Goal: Information Seeking & Learning: Learn about a topic

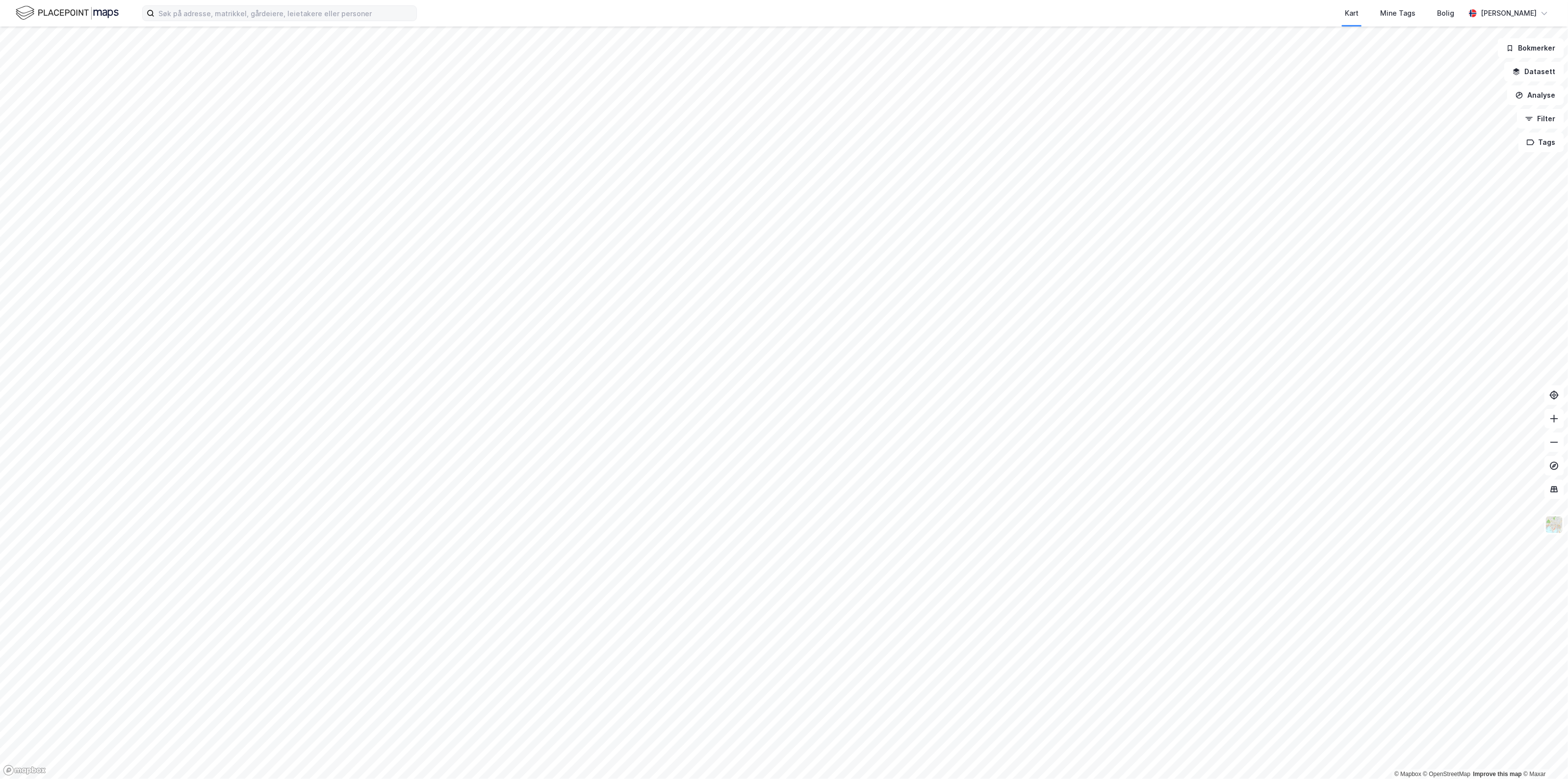
click at [268, 21] on label at bounding box center [279, 13] width 275 height 16
click at [268, 21] on input at bounding box center [285, 13] width 262 height 15
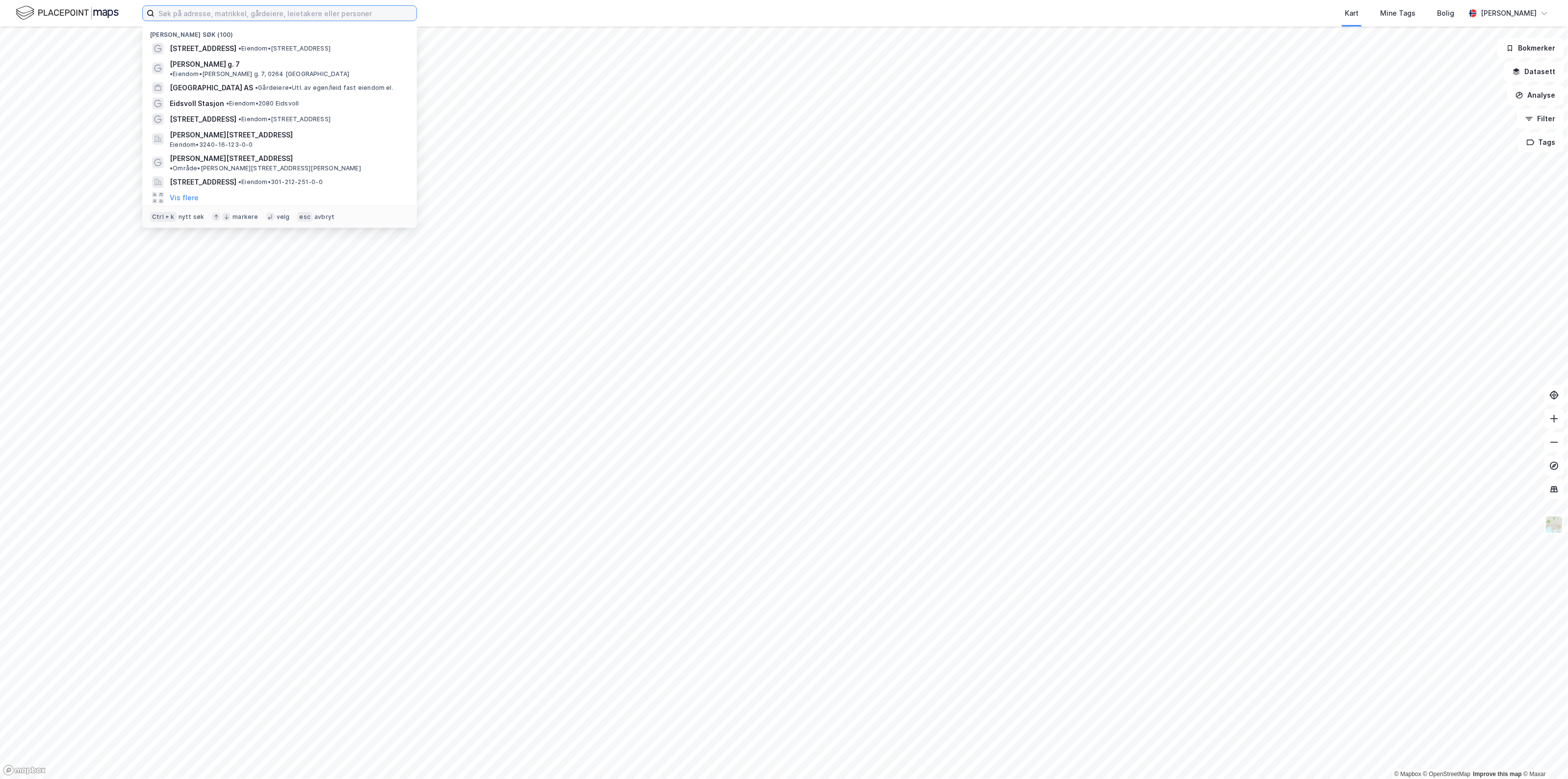
click at [272, 16] on input at bounding box center [285, 13] width 262 height 15
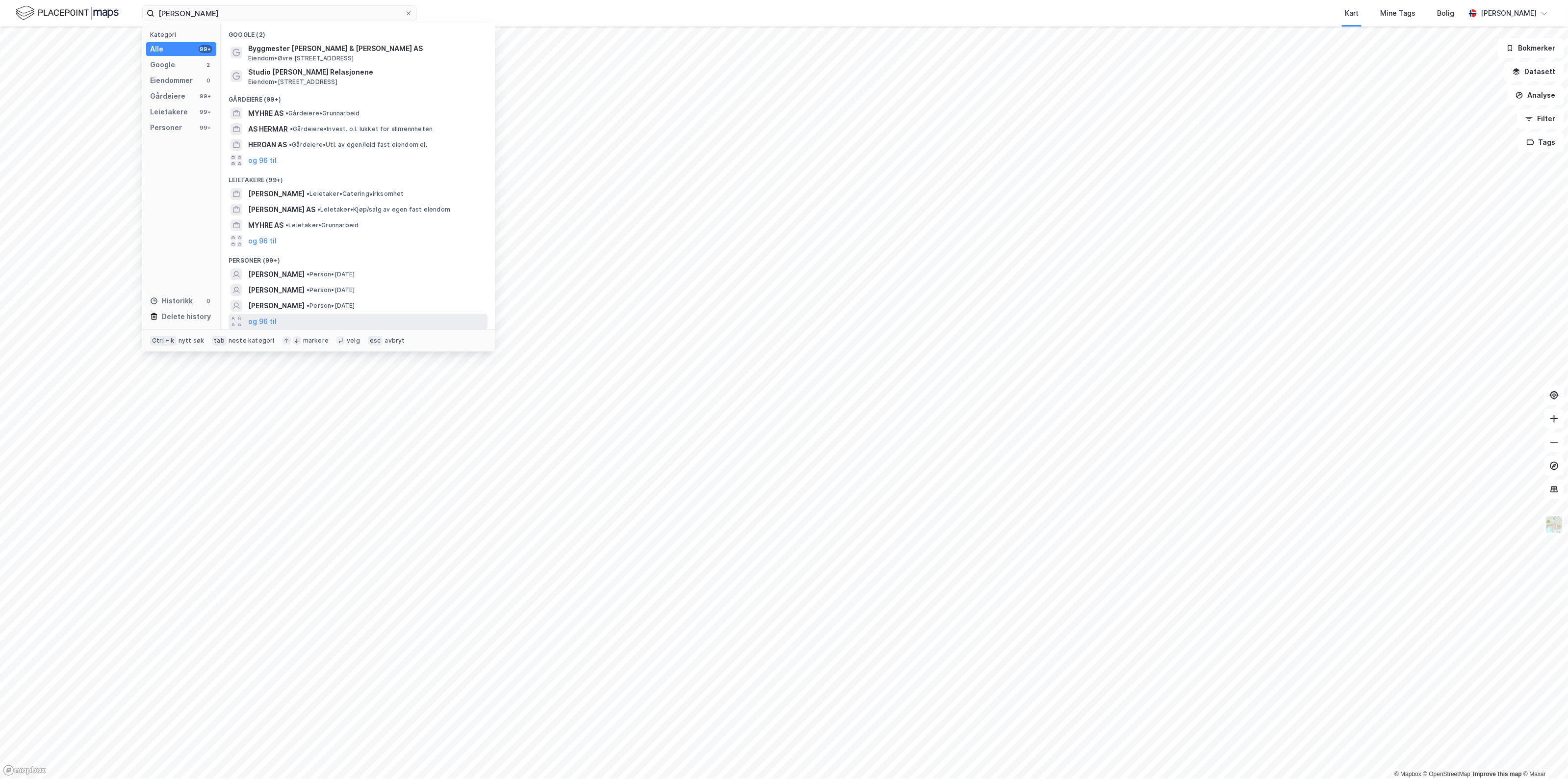
click at [362, 318] on div "og 96 til" at bounding box center [357, 322] width 259 height 16
click at [391, 318] on div "[PERSON_NAME] • Person • 16. des. 1994" at bounding box center [367, 321] width 237 height 12
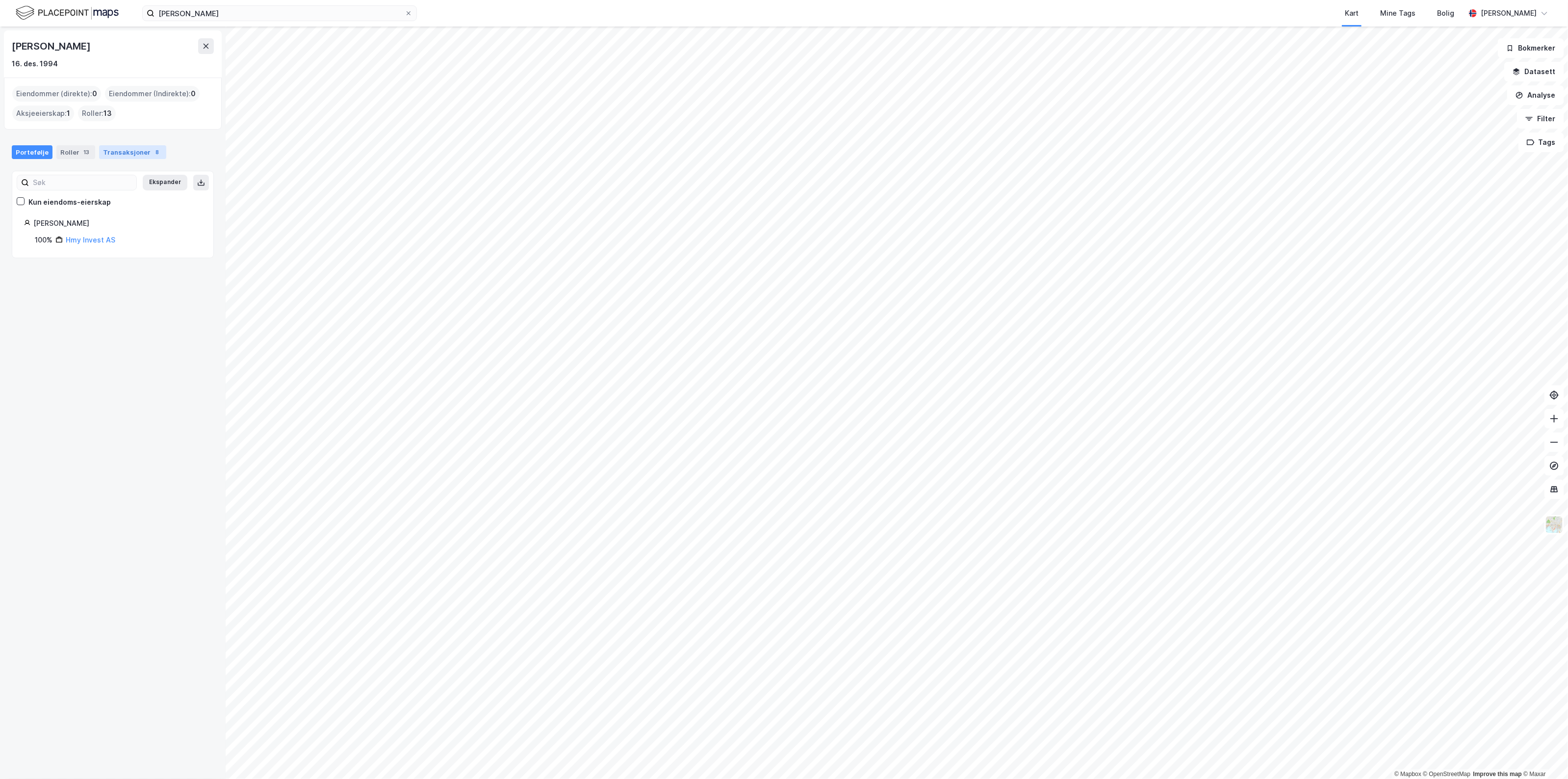
click at [131, 155] on div "Transaksjoner 8" at bounding box center [133, 152] width 67 height 14
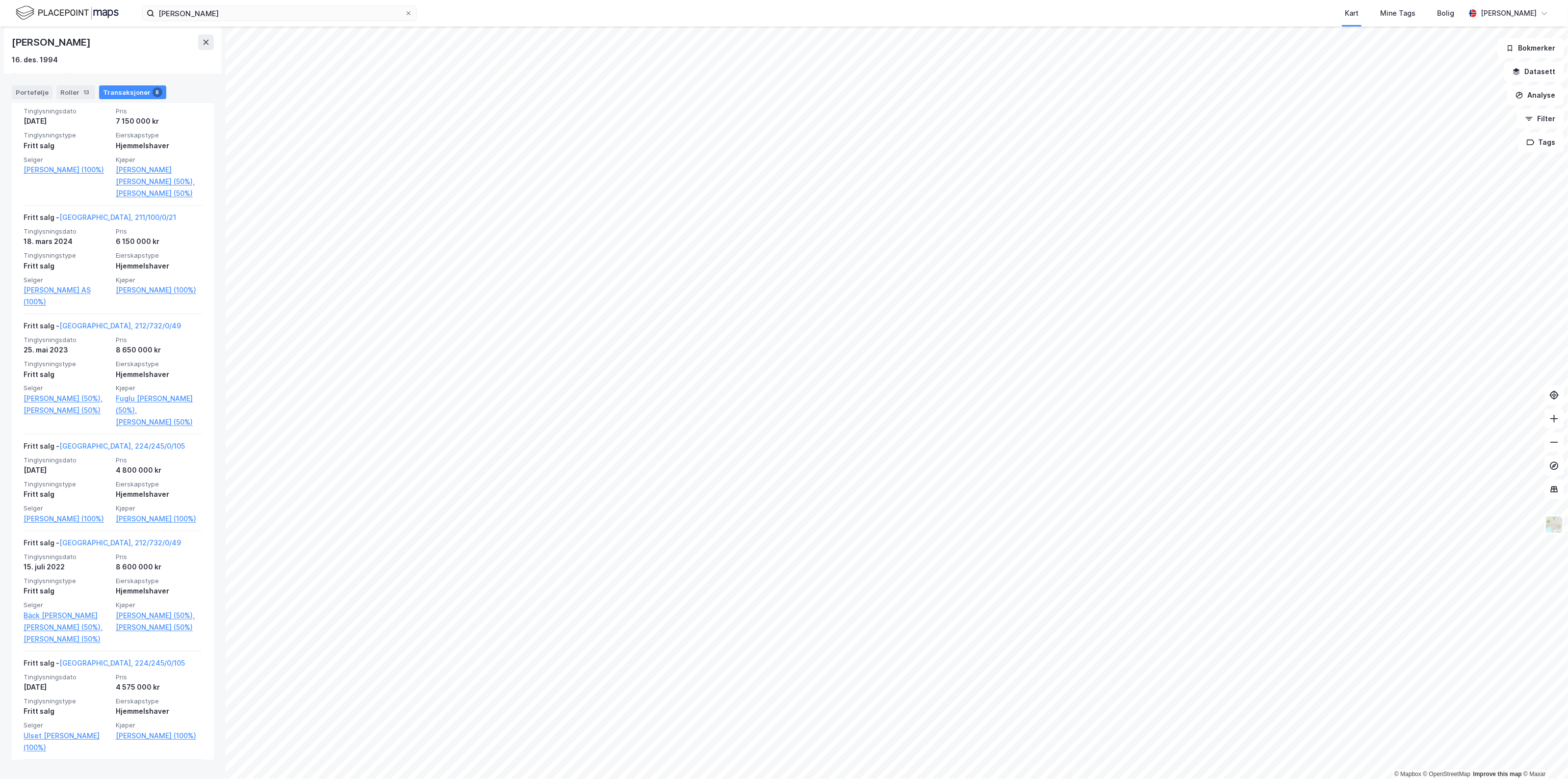
scroll to position [245, 0]
click at [242, 19] on input "[PERSON_NAME]" at bounding box center [279, 13] width 250 height 15
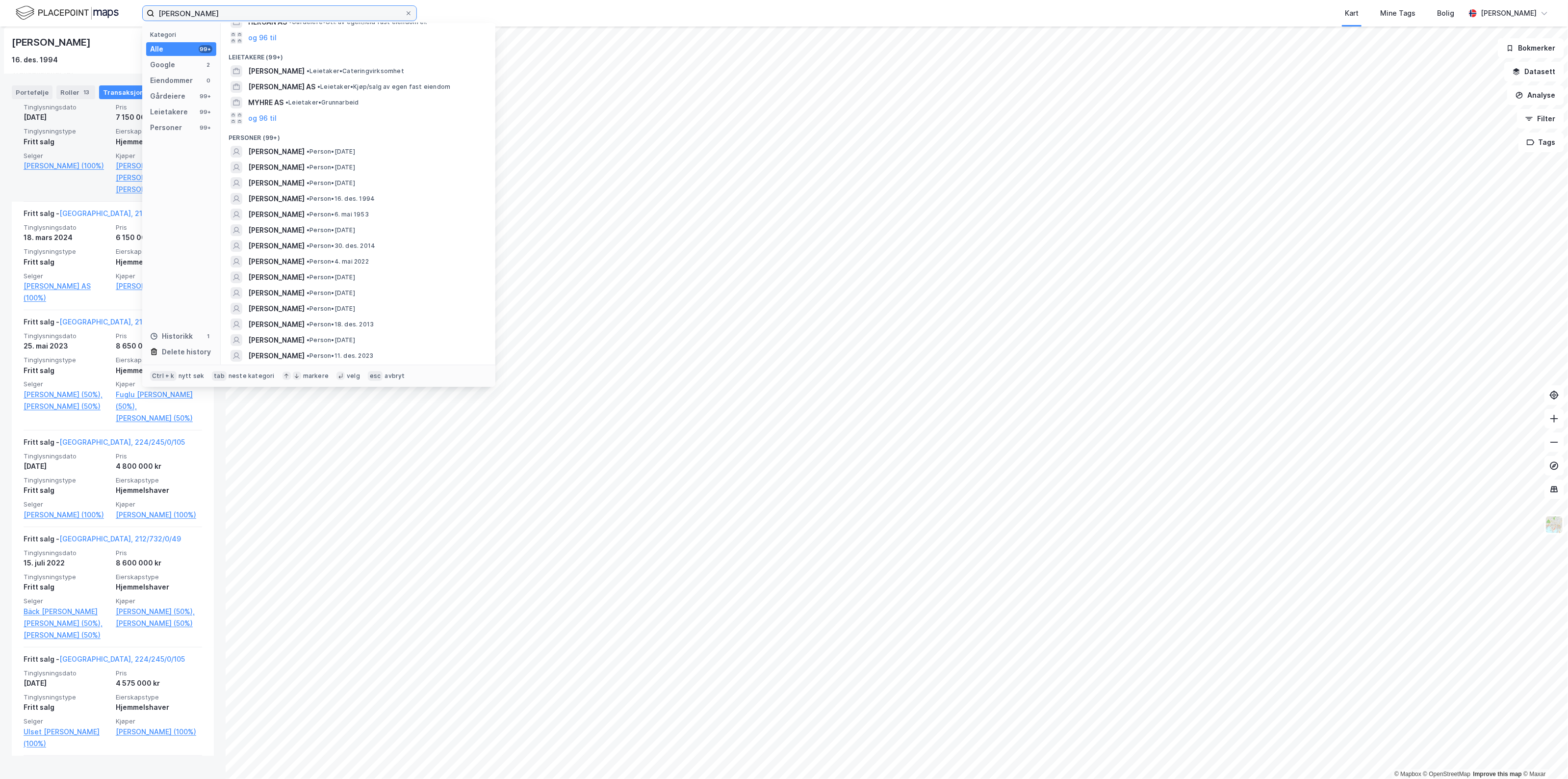
scroll to position [0, 0]
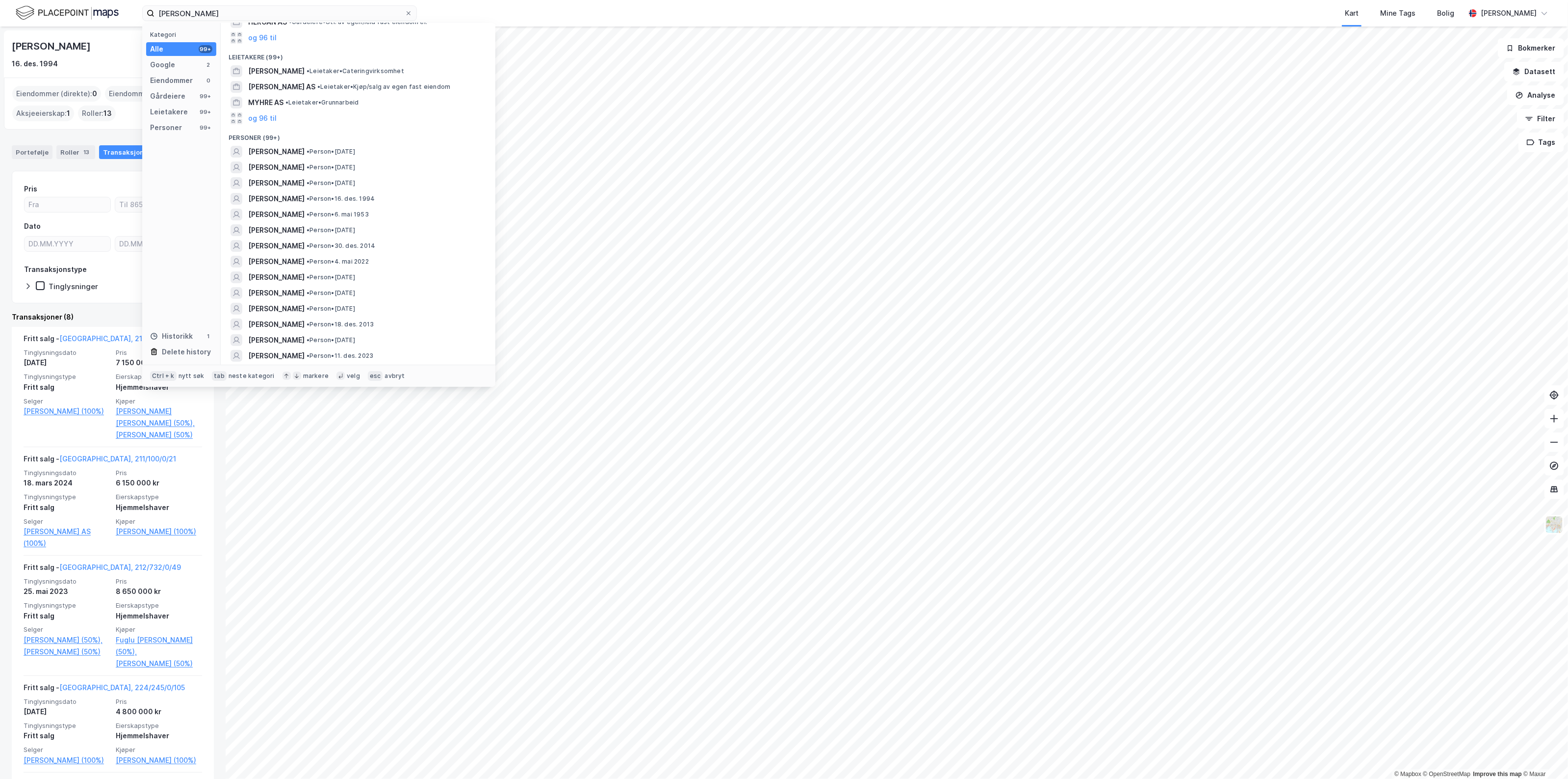
click at [37, 161] on div "Portefølje Roller 13 Transaksjoner 8" at bounding box center [113, 148] width 226 height 29
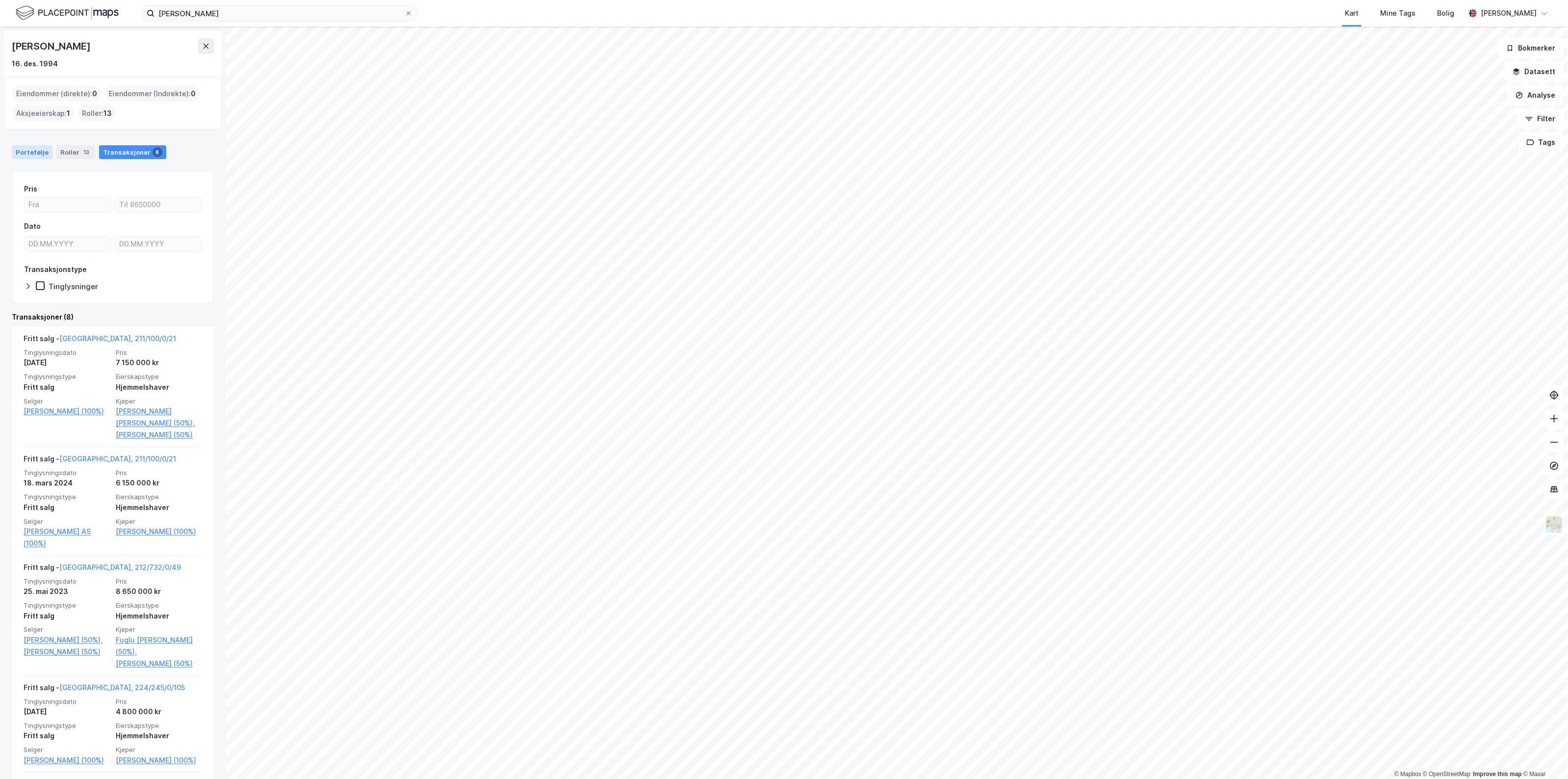
click at [38, 147] on div "Portefølje" at bounding box center [32, 152] width 41 height 14
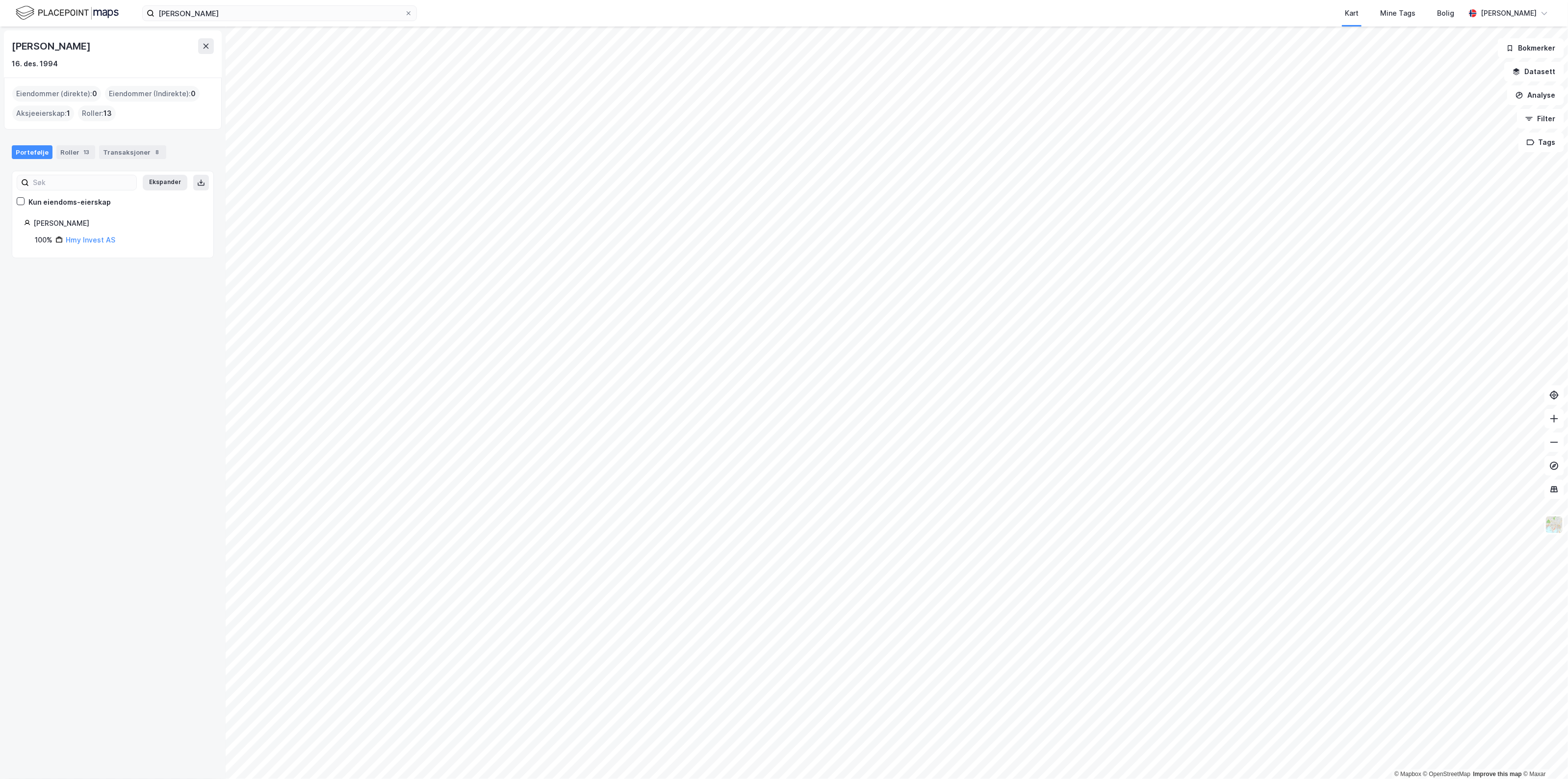
click at [81, 251] on div "Ekspander Kun eiendoms-eierskap [PERSON_NAME] 100% Hmy Invest AS" at bounding box center [113, 214] width 202 height 87
click at [82, 244] on link "Hmy Invest AS" at bounding box center [90, 240] width 49 height 9
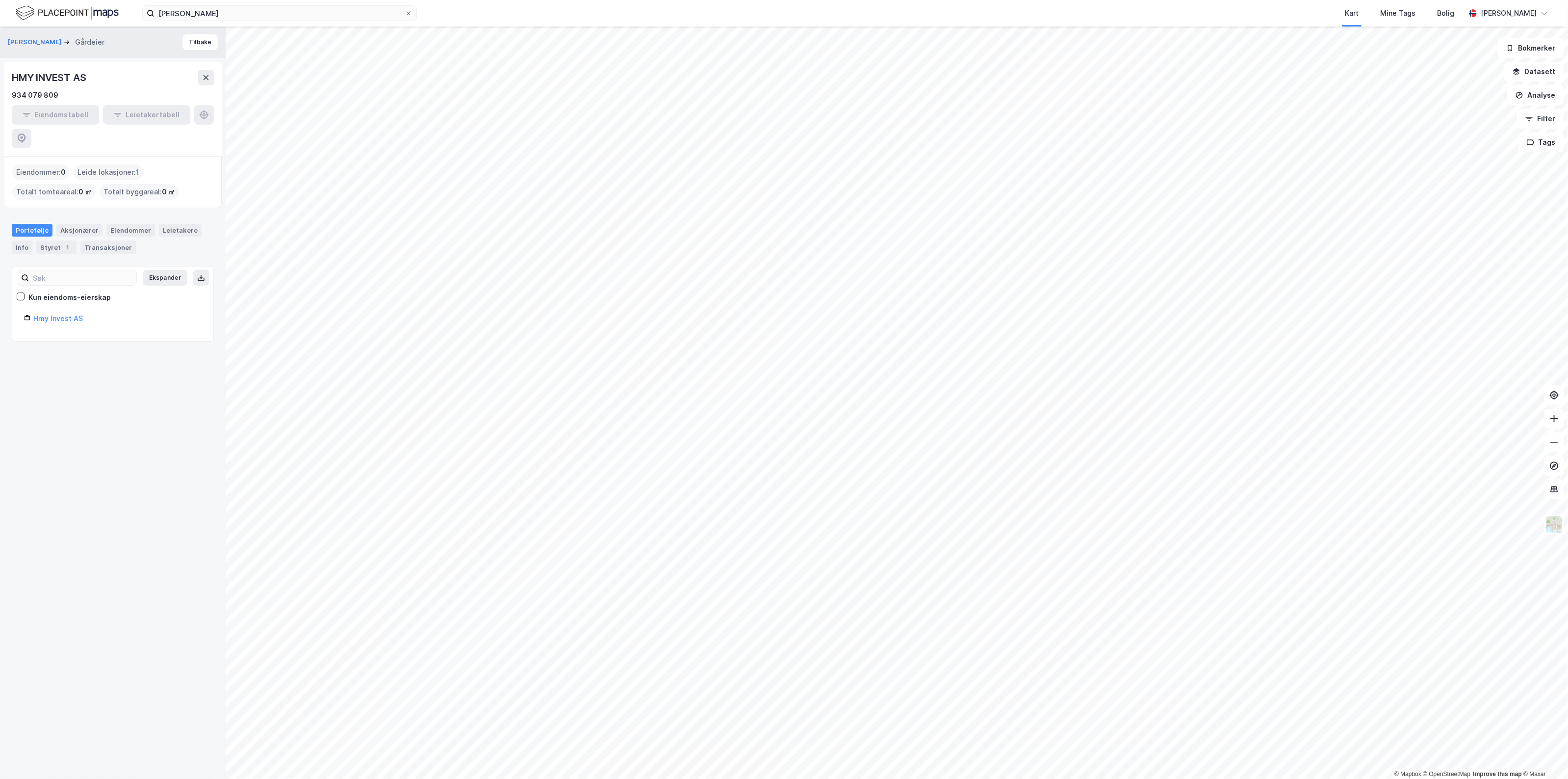
click at [49, 312] on div "Hmy Invest AS" at bounding box center [113, 320] width 178 height 16
click at [49, 314] on link "Hmy Invest AS" at bounding box center [58, 319] width 49 height 9
click at [65, 314] on link "Hmy Invest AS" at bounding box center [58, 319] width 49 height 9
click at [136, 166] on span "1" at bounding box center [138, 172] width 4 height 12
click at [48, 38] on button "[PERSON_NAME]" at bounding box center [36, 42] width 56 height 10
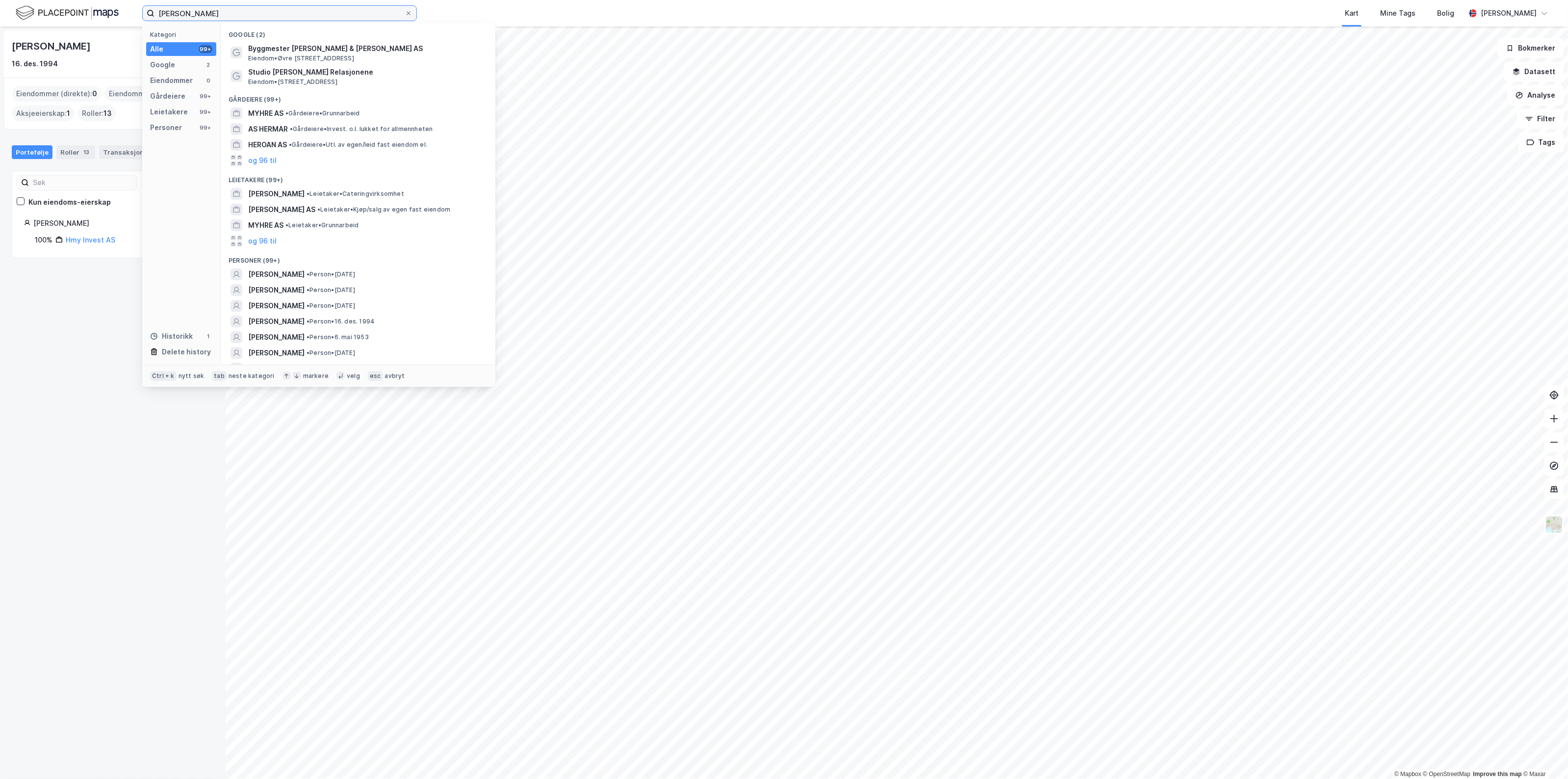
drag, startPoint x: 283, startPoint y: 12, endPoint x: 60, endPoint y: 20, distance: 223.1
click at [60, 20] on div "[PERSON_NAME] Kategori Alle 99+ Google 2 Eiendommer 0 Gårdeiere 99+ Leietakere …" at bounding box center [784, 13] width 1568 height 27
click at [214, 13] on input "[PERSON_NAME]" at bounding box center [279, 13] width 250 height 15
click at [389, 320] on div "[PERSON_NAME] • Person • 16. des. 1994" at bounding box center [367, 321] width 237 height 12
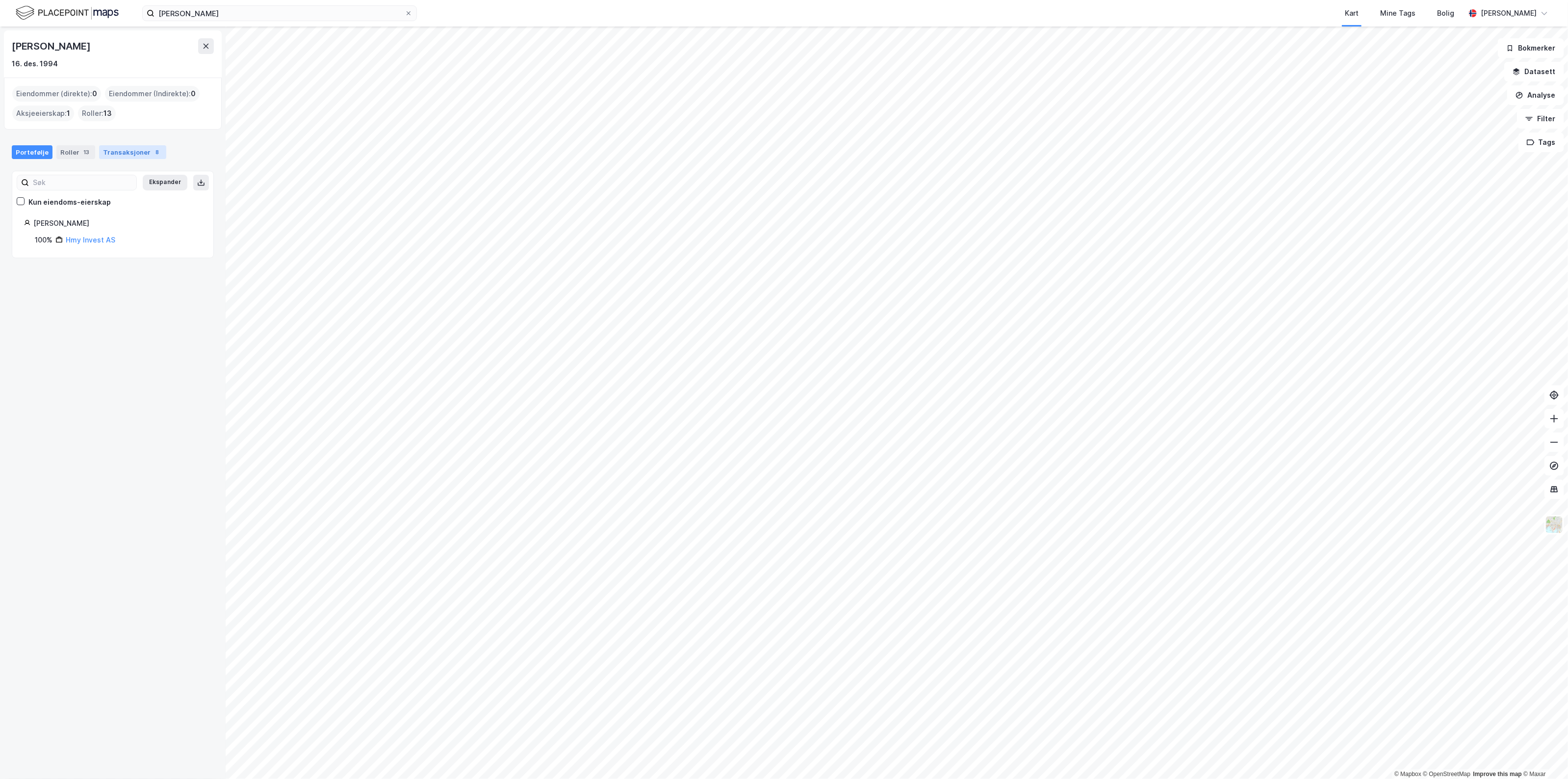
click at [102, 152] on div "Transaksjoner 8" at bounding box center [133, 152] width 67 height 14
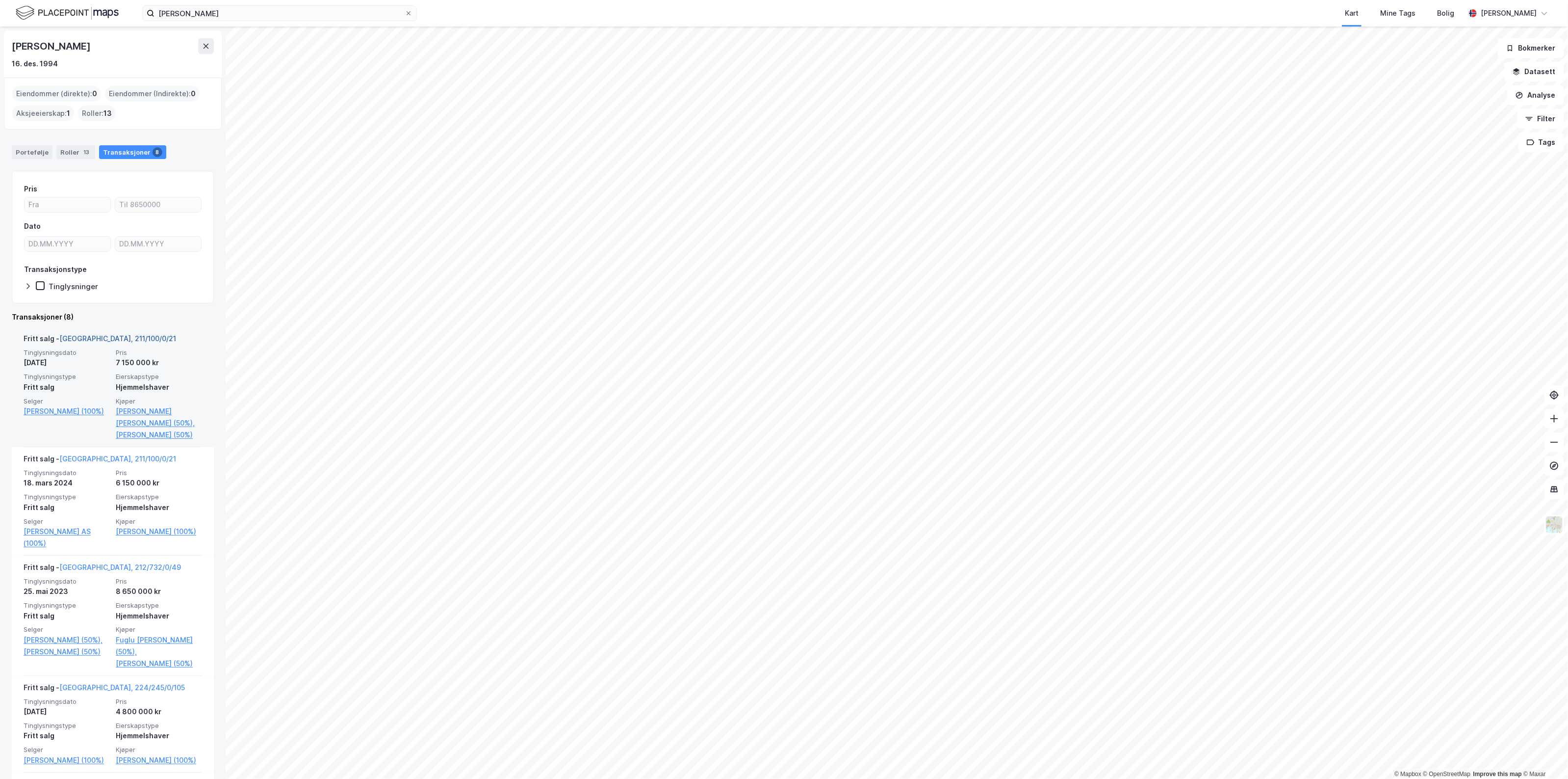
click at [79, 334] on link "[GEOGRAPHIC_DATA], 211/100/0/21" at bounding box center [117, 339] width 117 height 9
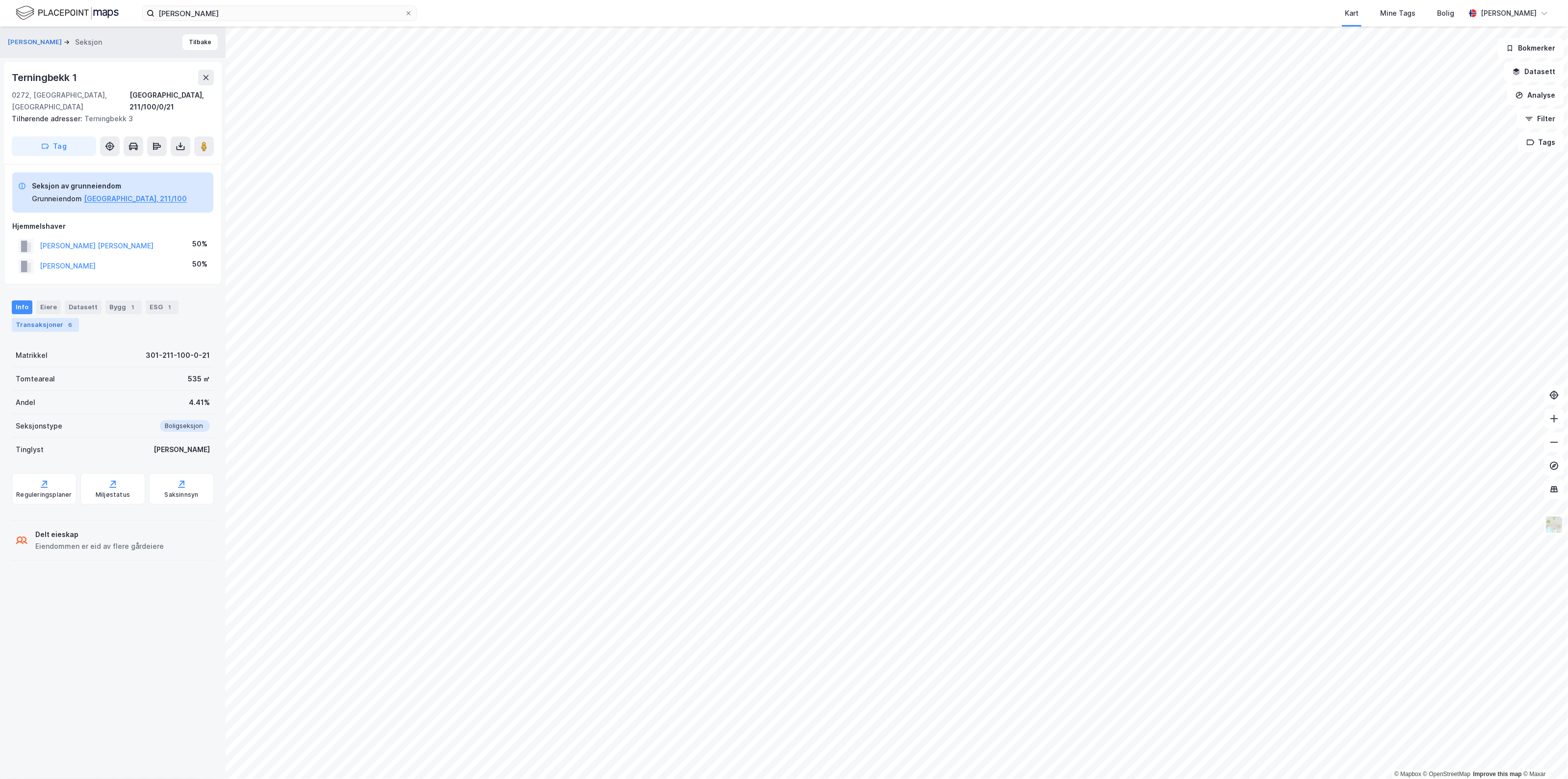
click at [46, 318] on div "Transaksjoner 6" at bounding box center [45, 325] width 67 height 14
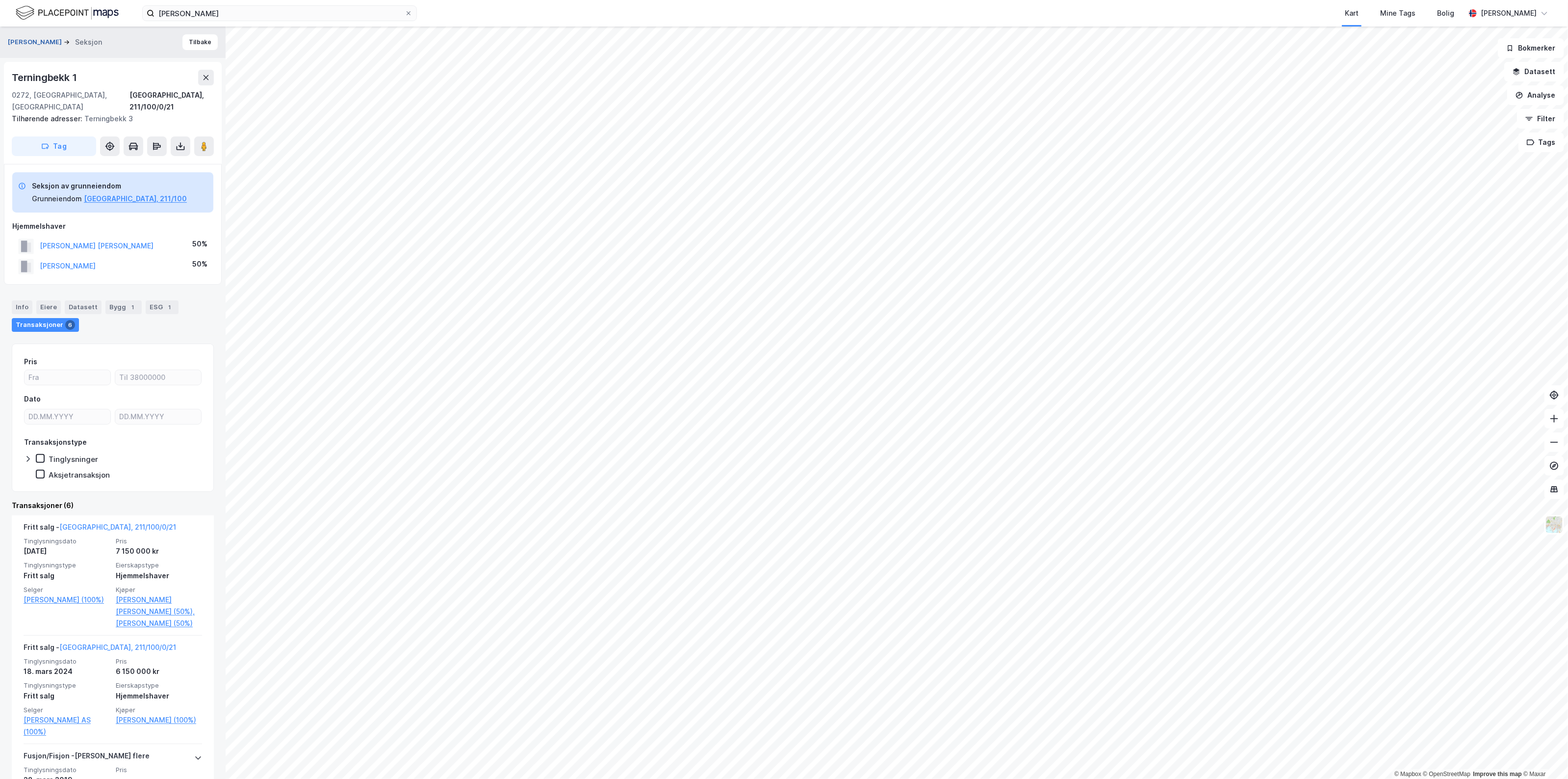
click at [40, 38] on button "[PERSON_NAME]" at bounding box center [36, 42] width 56 height 10
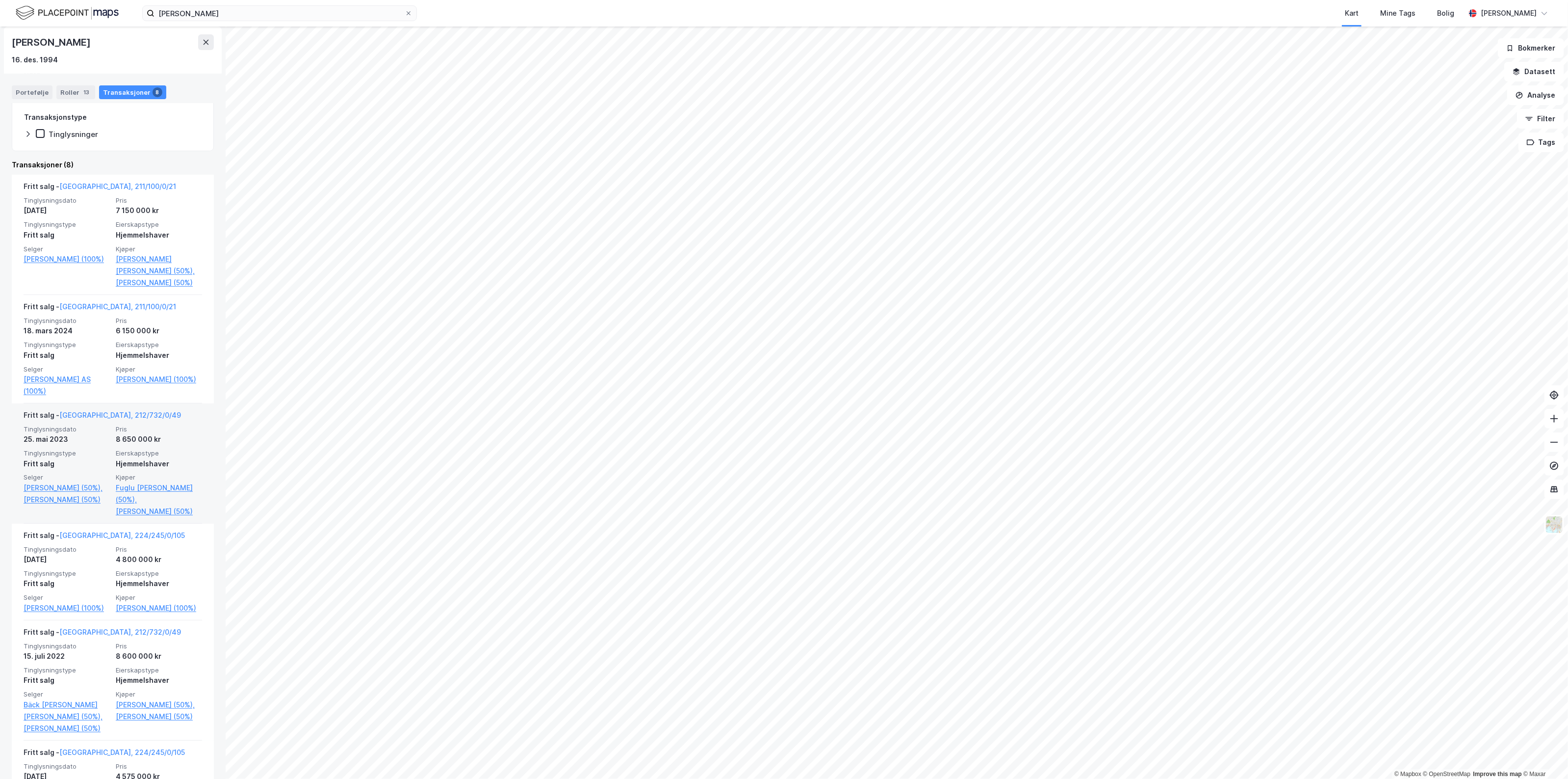
scroll to position [184, 0]
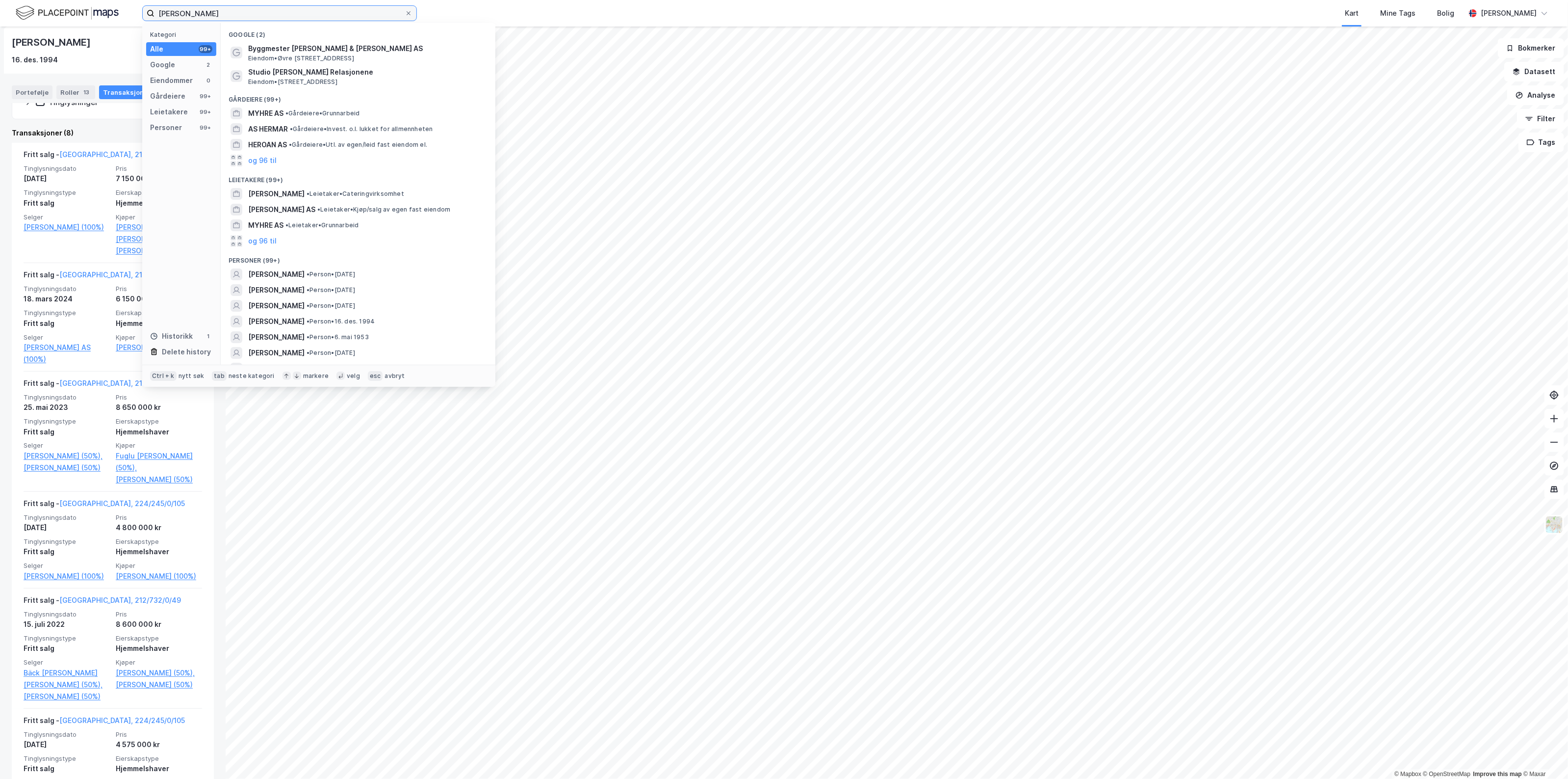
drag, startPoint x: 271, startPoint y: 6, endPoint x: -1, endPoint y: 1, distance: 272.0
click at [0, 1] on html "[PERSON_NAME] Kategori Alle 99+ Google 2 Eiendommer 0 Gårdeiere 99+ Leietakere …" at bounding box center [784, 389] width 1568 height 779
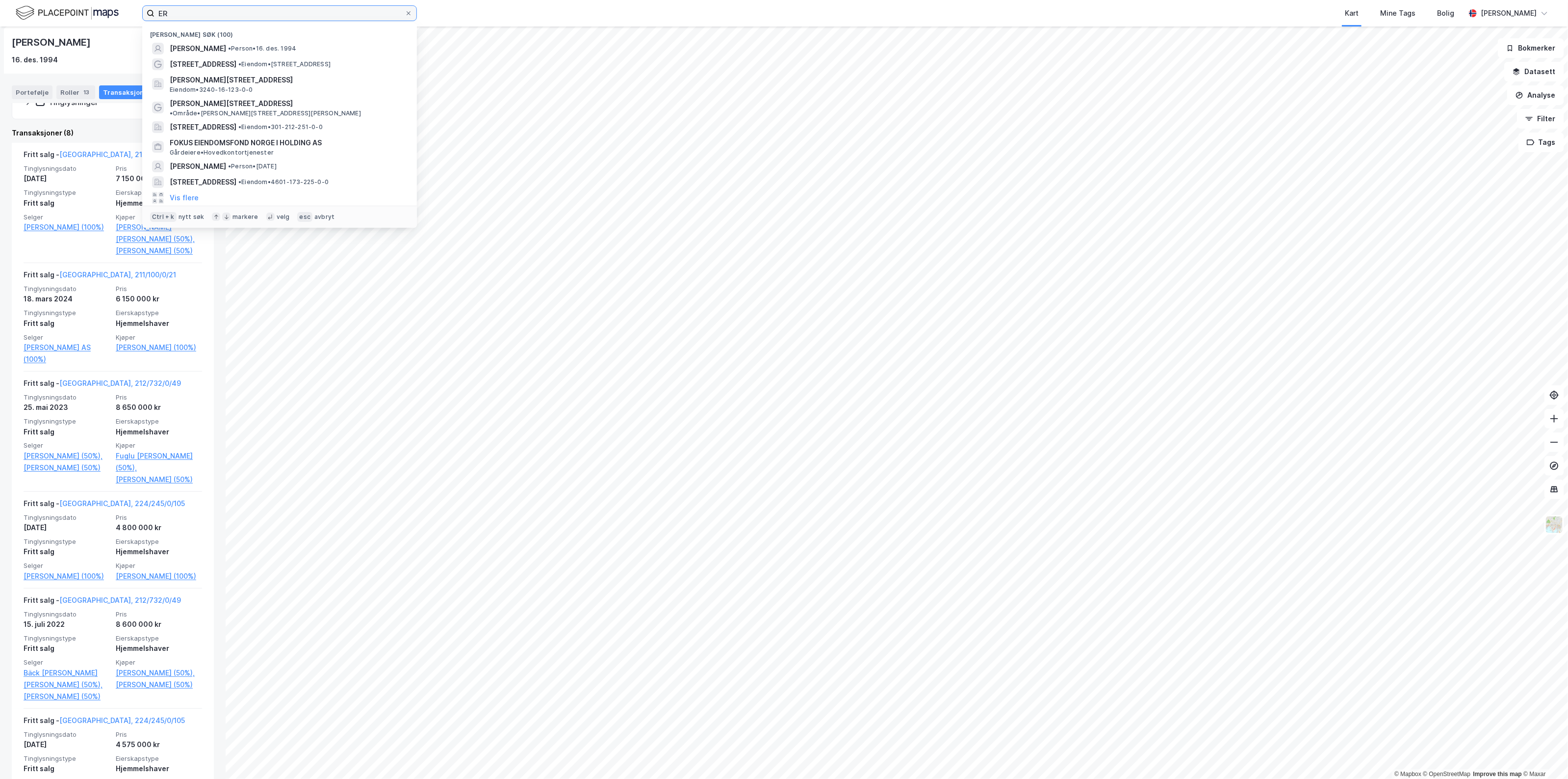
type input "E"
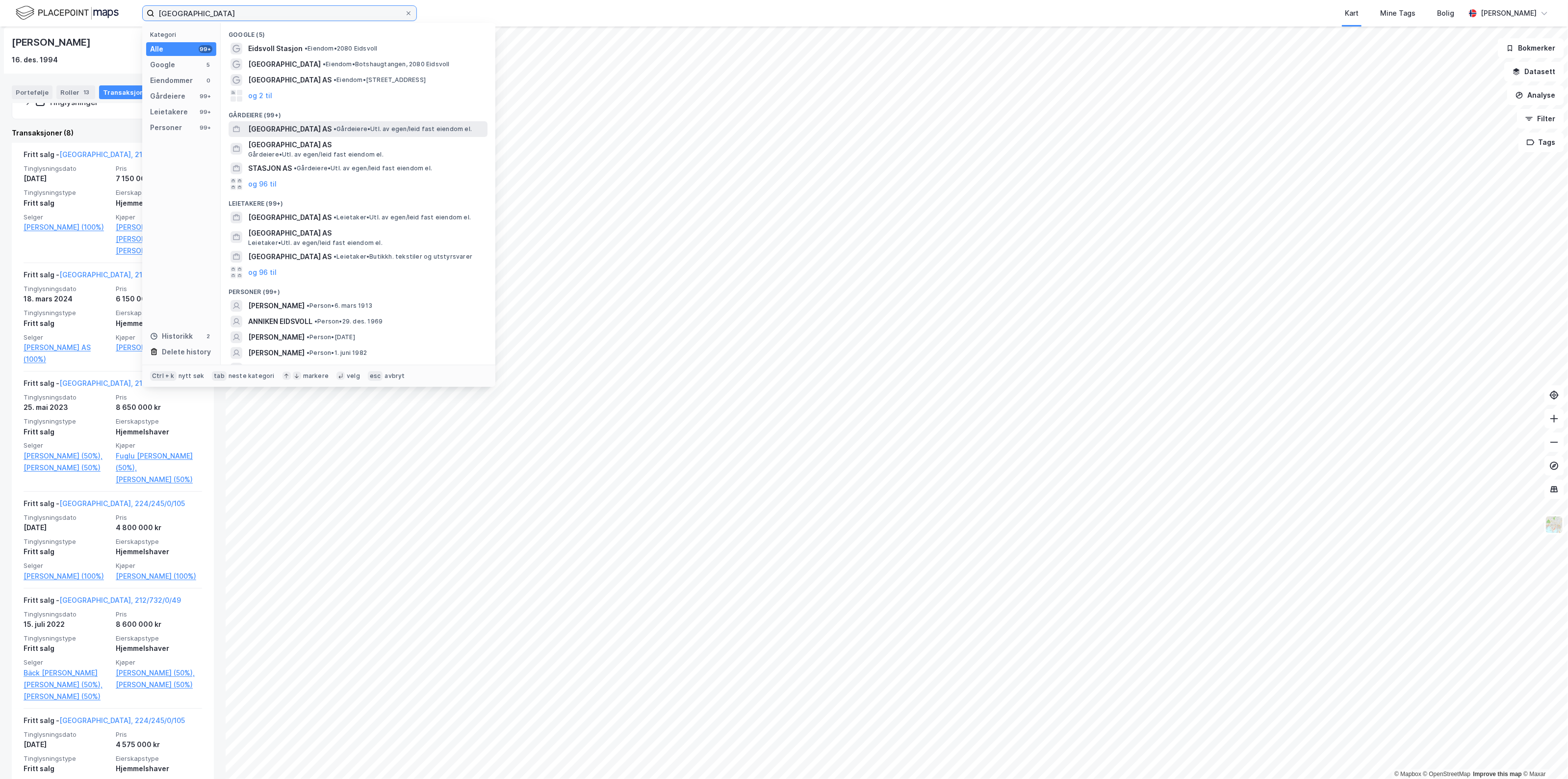
type input "[GEOGRAPHIC_DATA]"
click at [337, 131] on span "• Gårdeiere • Utl. av egen/leid fast eiendom el." at bounding box center [402, 129] width 138 height 8
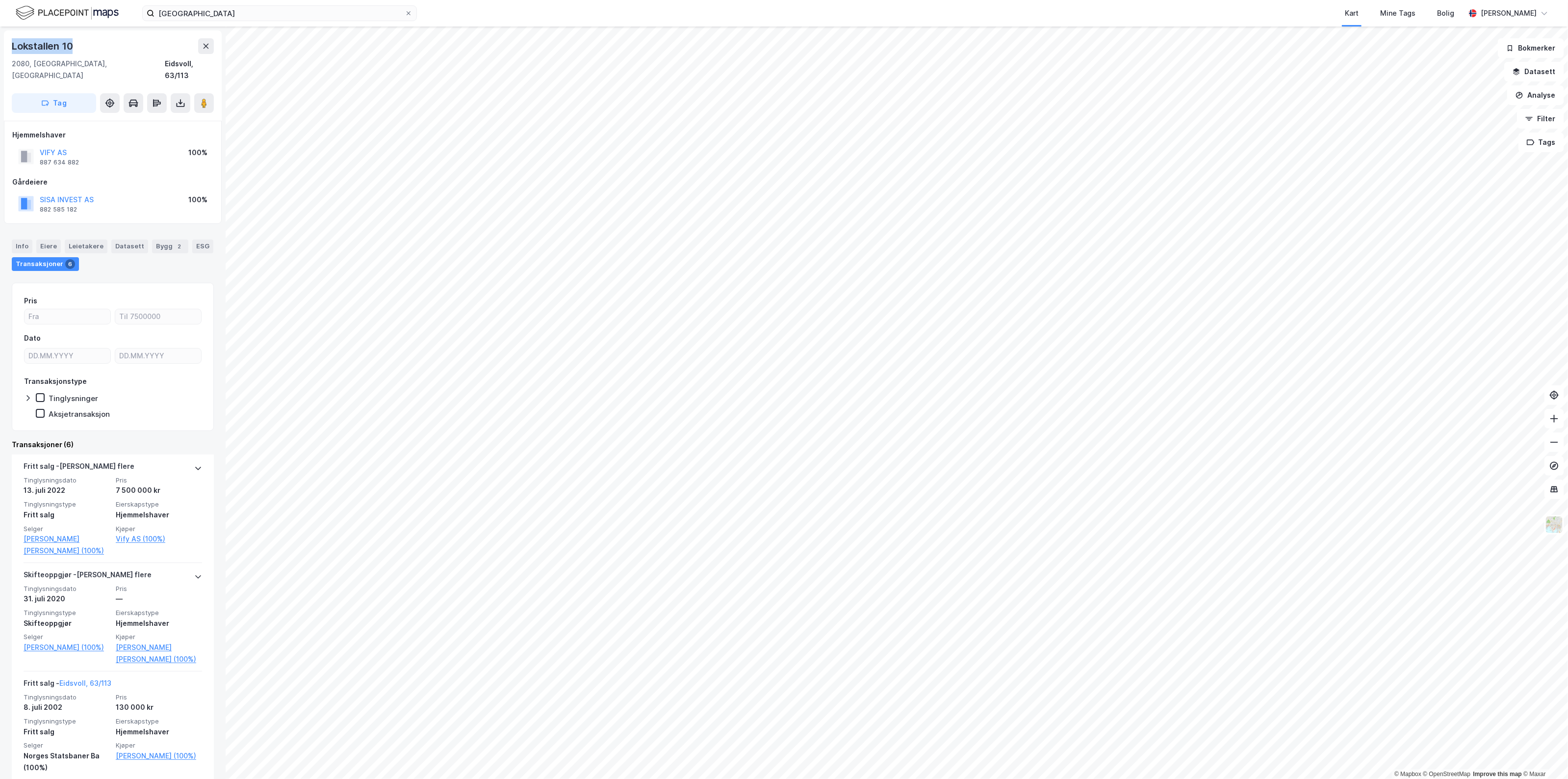
drag, startPoint x: 74, startPoint y: 41, endPoint x: 13, endPoint y: 44, distance: 61.1
click at [13, 44] on div "Lokstallen 10" at bounding box center [43, 46] width 63 height 16
copy div "Lokstallen 10"
